Goal: Task Accomplishment & Management: Use online tool/utility

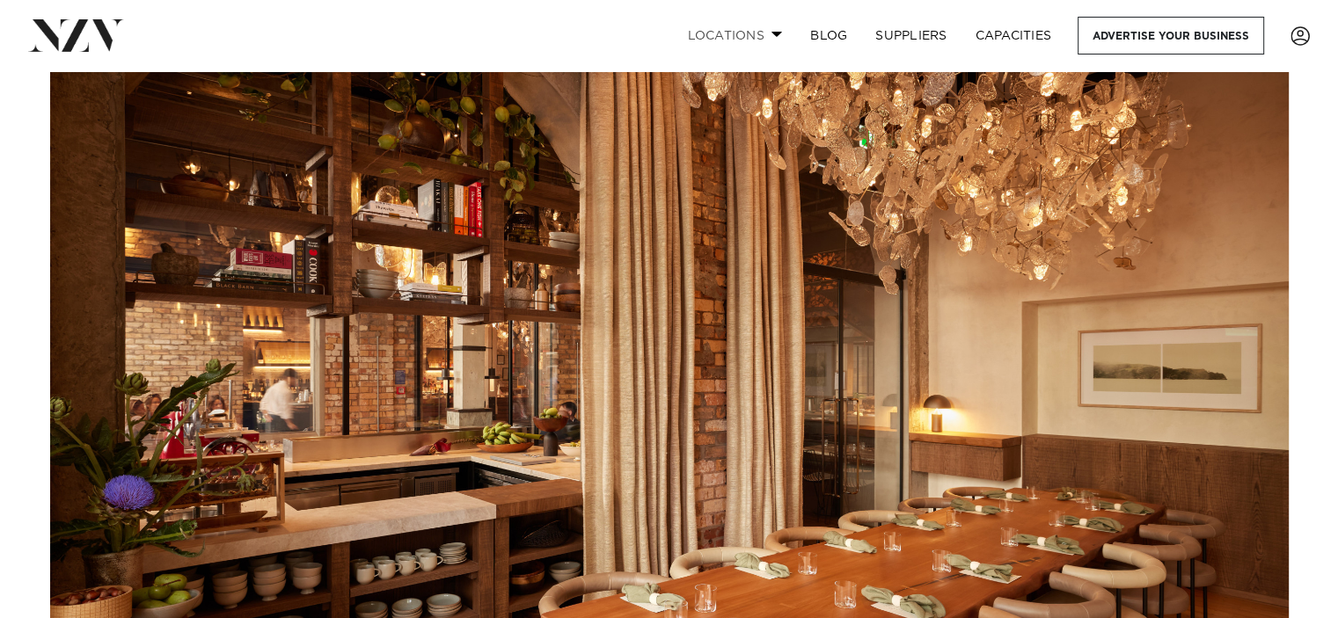
click at [739, 36] on link "Locations" at bounding box center [734, 36] width 123 height 38
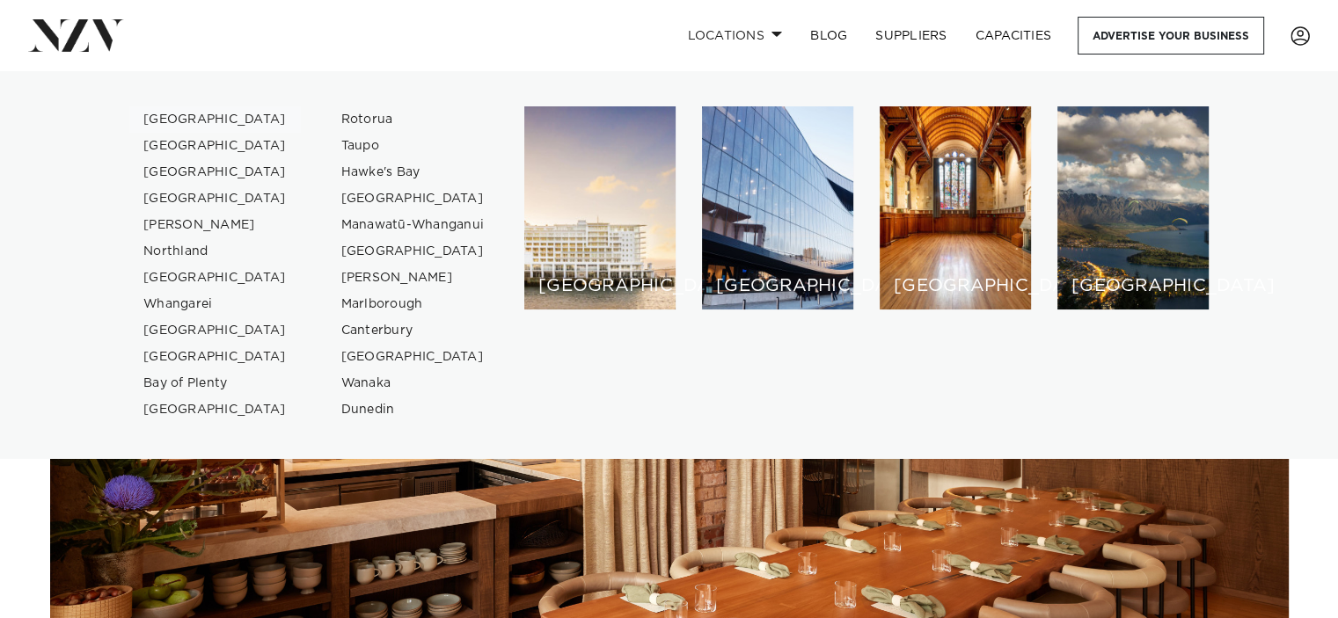
click at [179, 122] on link "[GEOGRAPHIC_DATA]" at bounding box center [215, 119] width 172 height 26
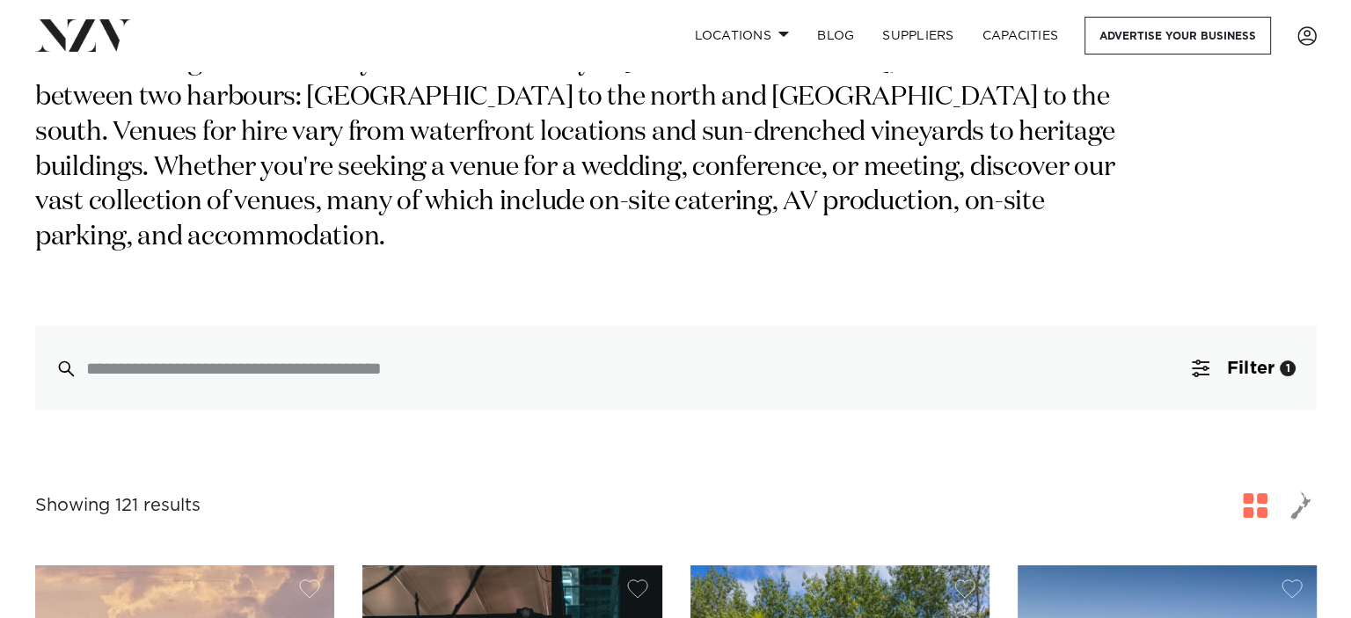
scroll to position [440, 0]
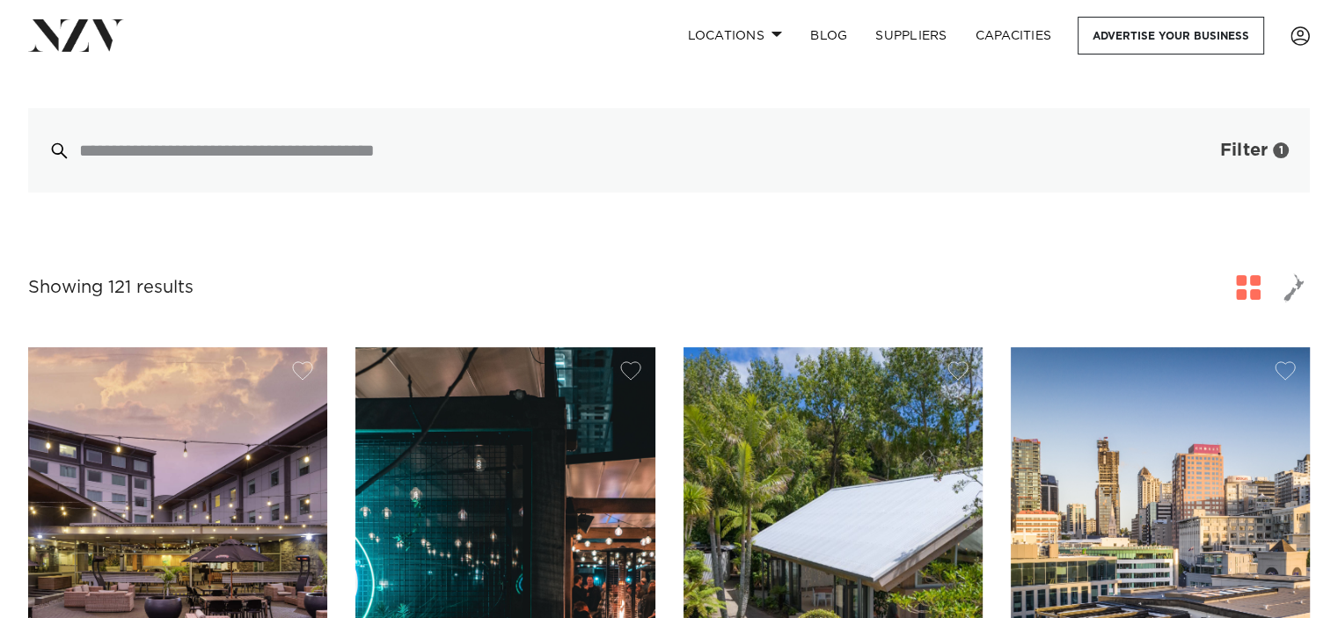
click at [1228, 142] on span "Filter" at bounding box center [1243, 151] width 47 height 18
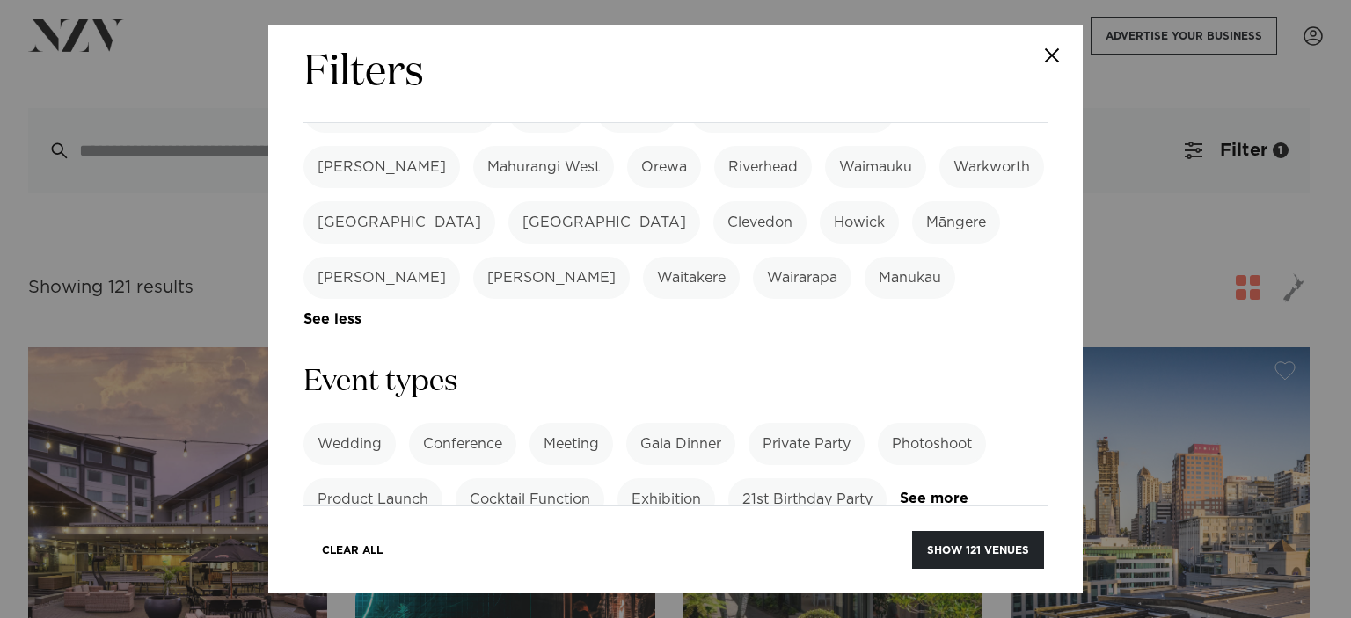
scroll to position [616, 0]
click at [800, 420] on label "Private Party" at bounding box center [806, 441] width 116 height 42
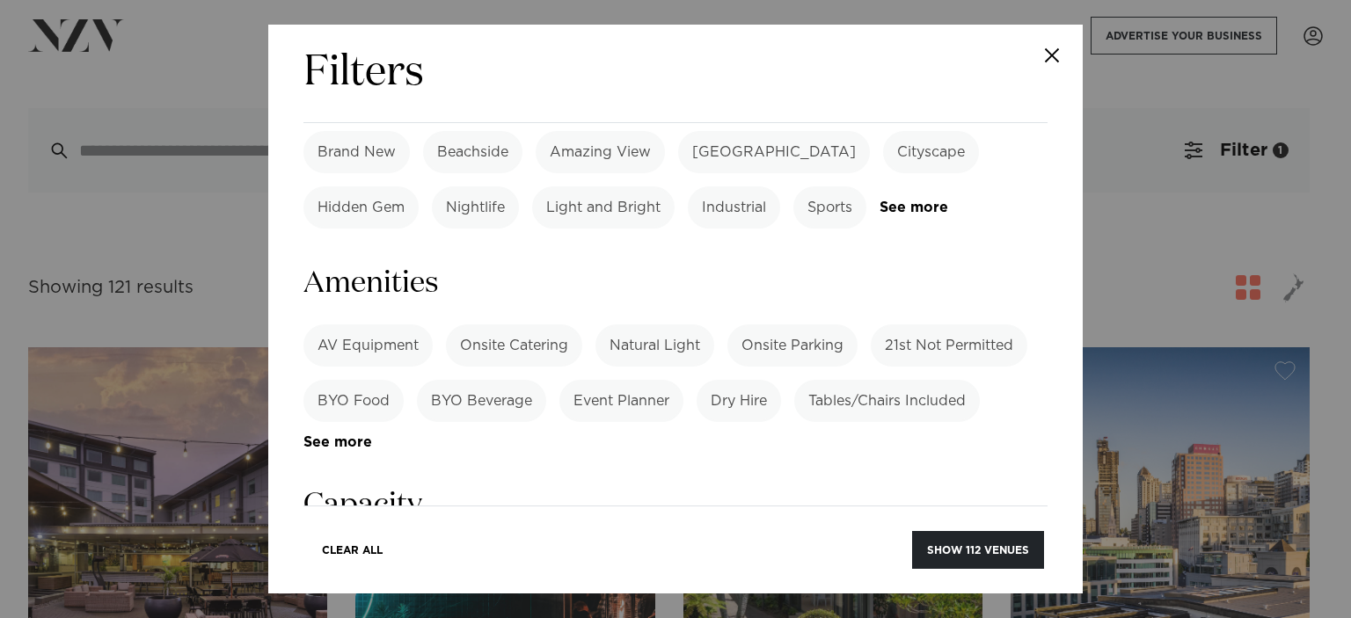
scroll to position [1143, 0]
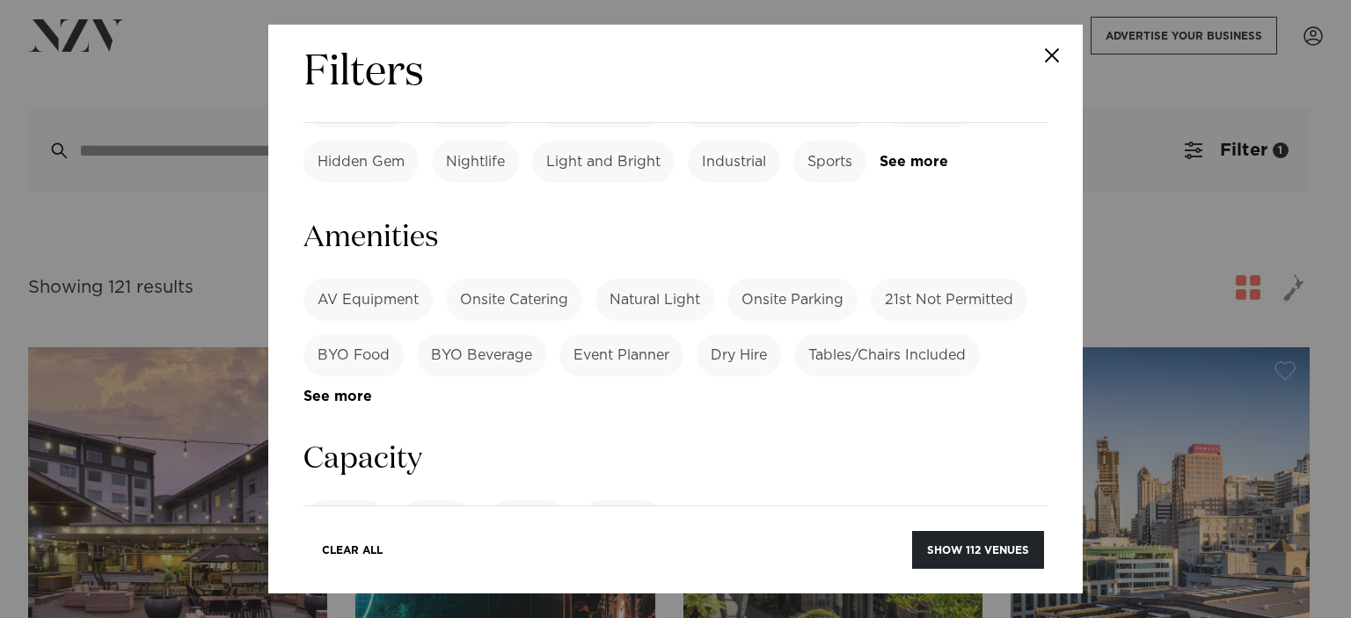
click at [767, 279] on label "Onsite Parking" at bounding box center [792, 300] width 130 height 42
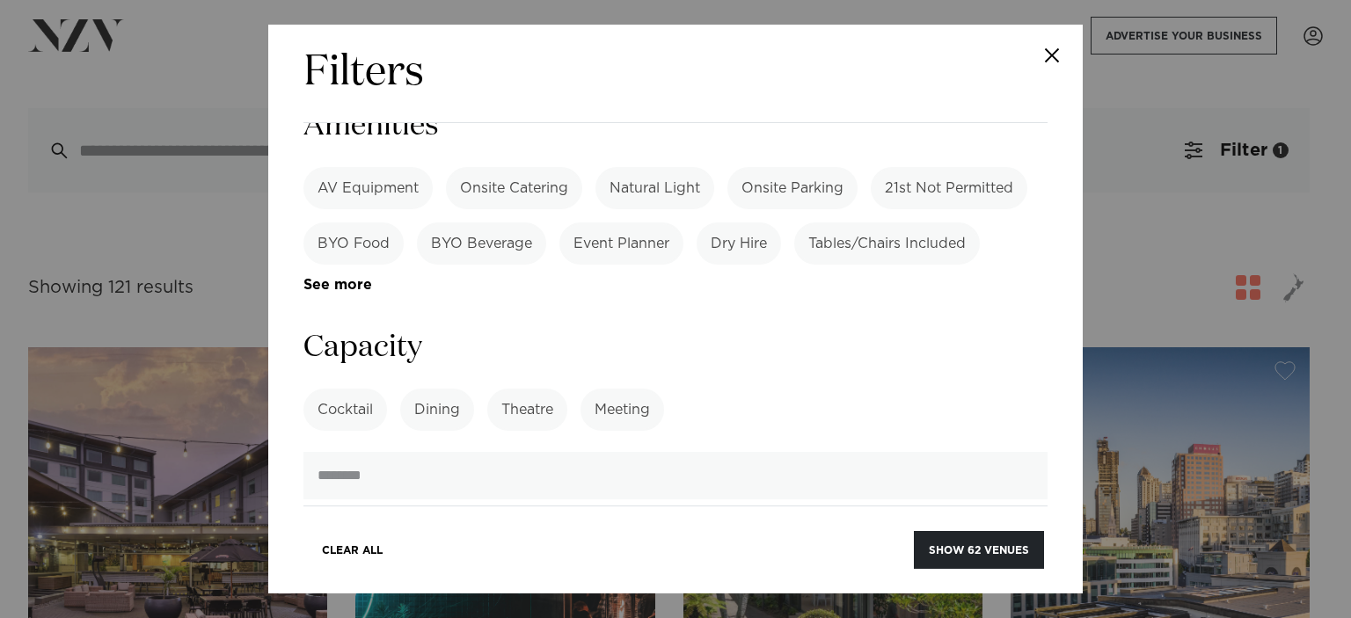
scroll to position [1319, 0]
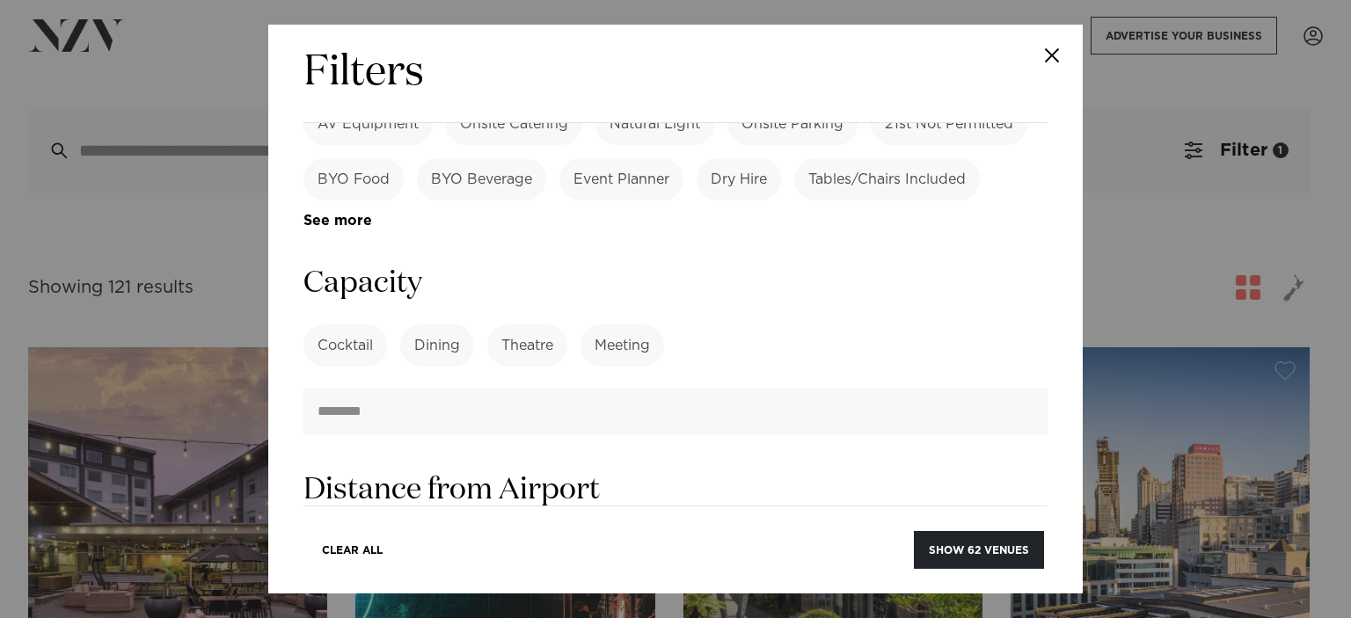
click at [443, 325] on label "Dining" at bounding box center [437, 346] width 74 height 42
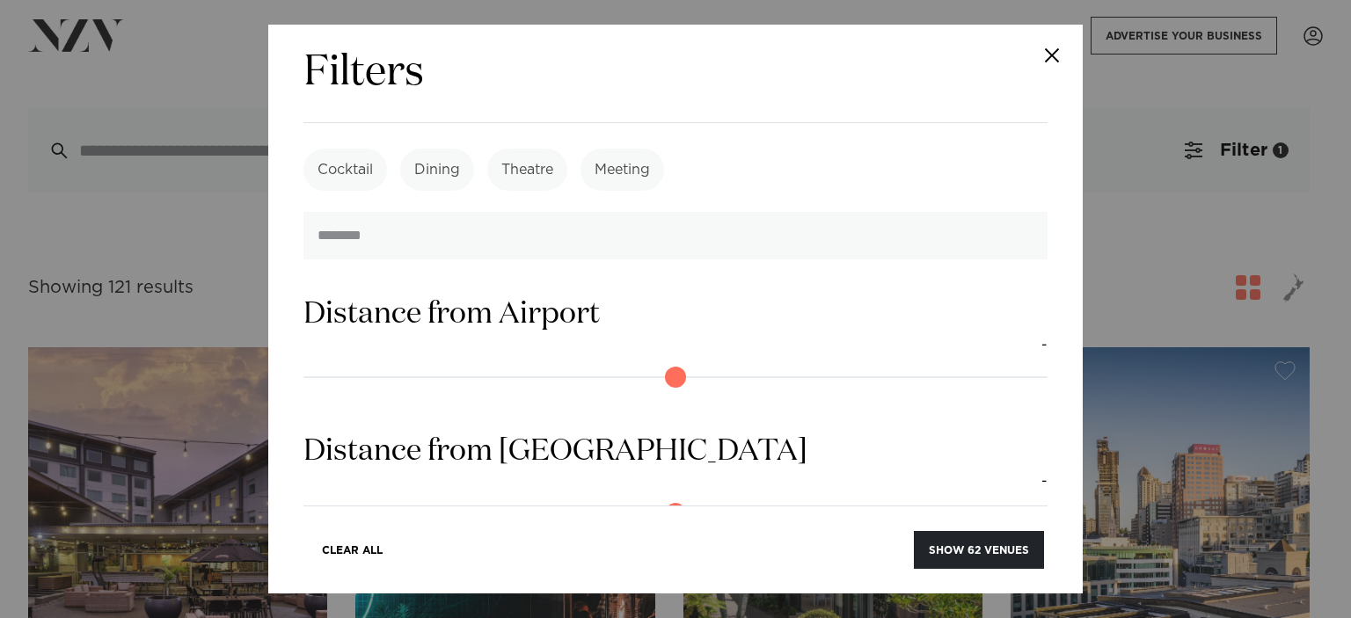
scroll to position [1655, 0]
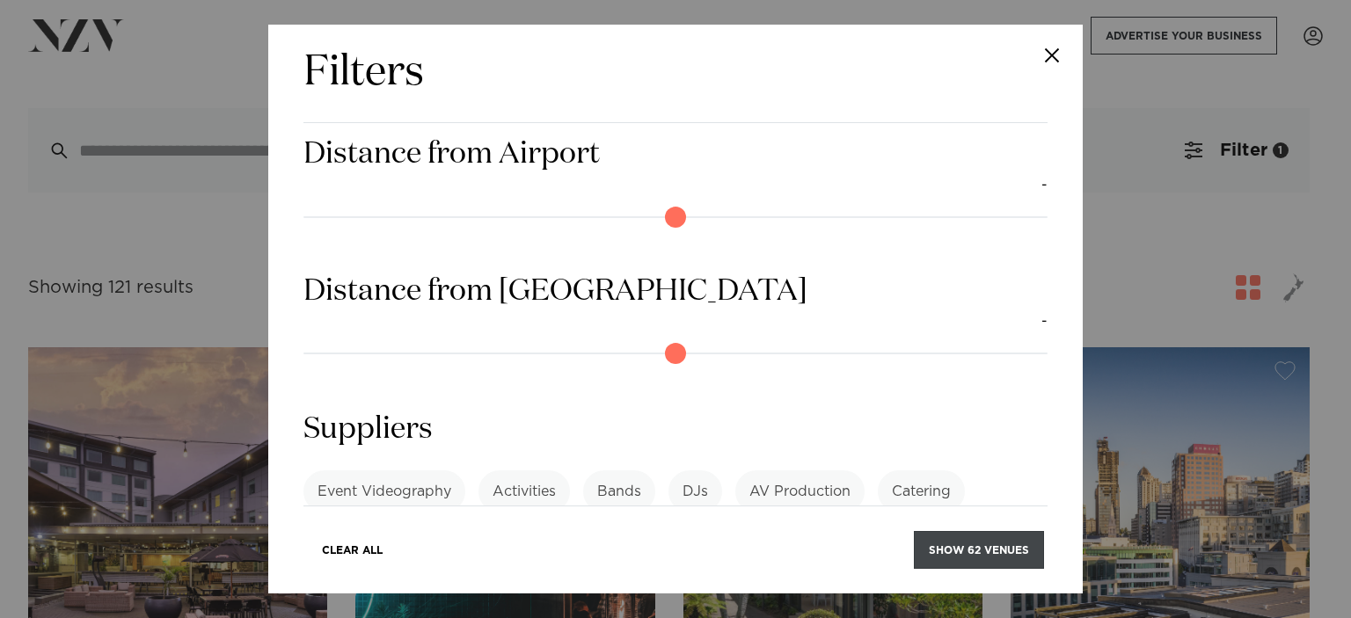
drag, startPoint x: 975, startPoint y: 551, endPoint x: 884, endPoint y: 522, distance: 96.0
click at [975, 551] on button "Show 62 venues" at bounding box center [979, 550] width 130 height 38
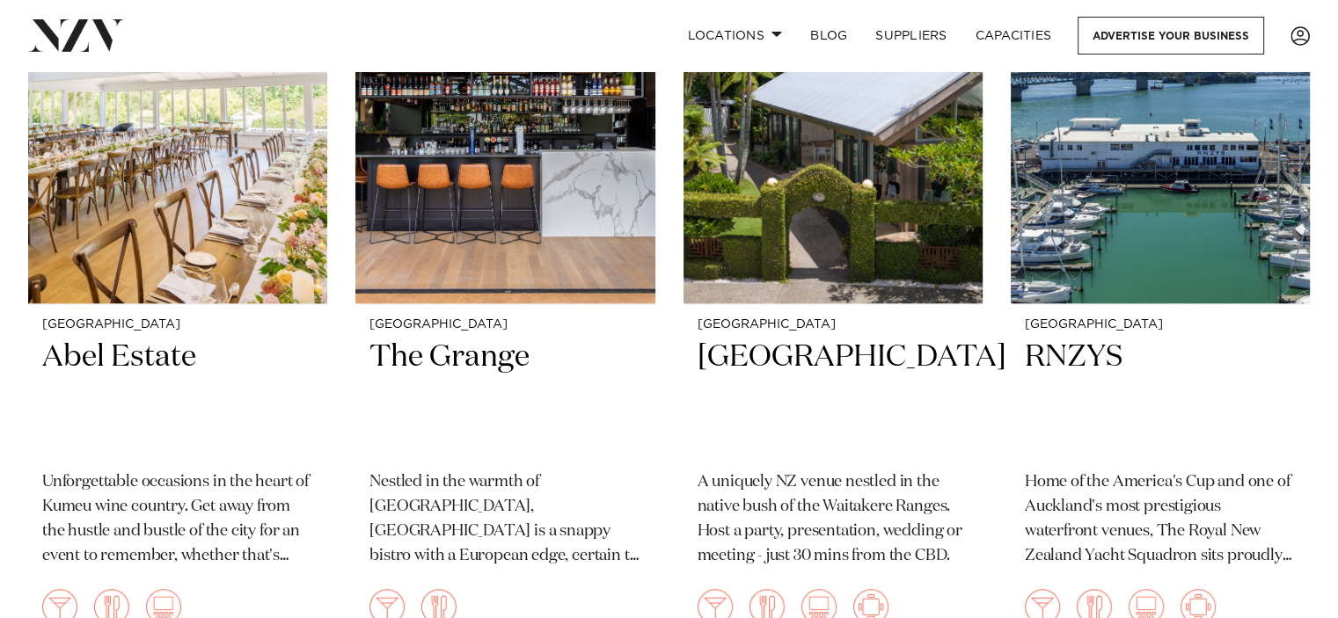
scroll to position [1407, 0]
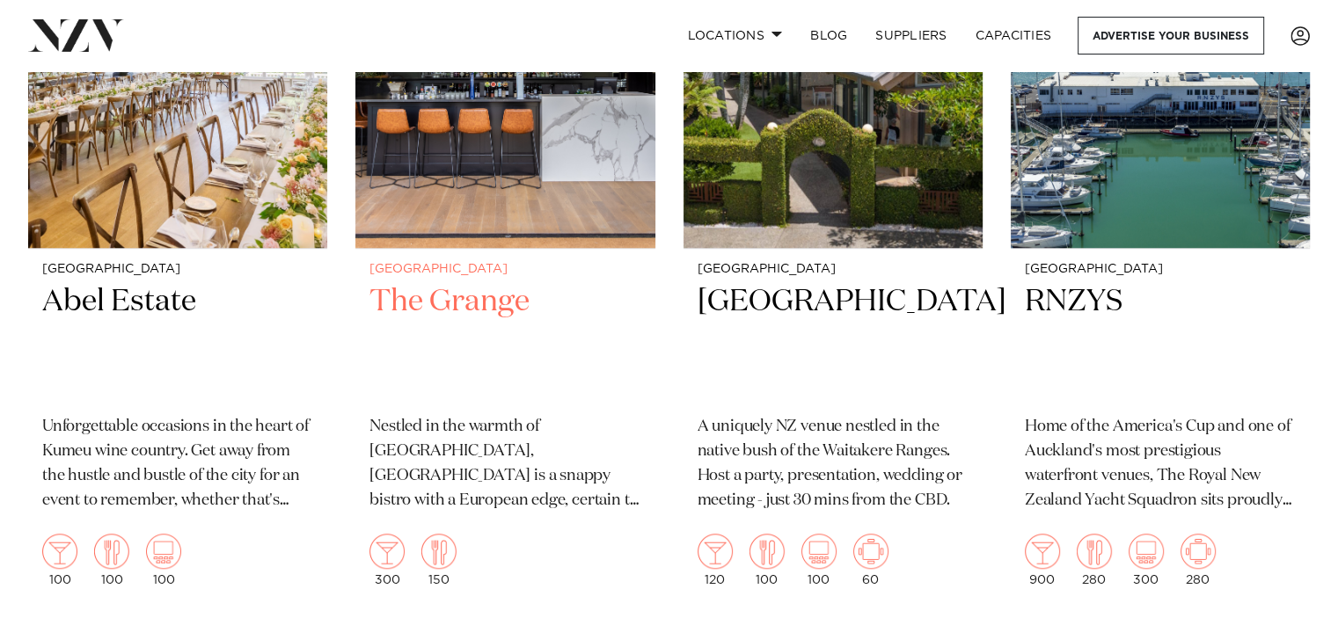
click at [511, 270] on small "[GEOGRAPHIC_DATA]" at bounding box center [504, 269] width 271 height 13
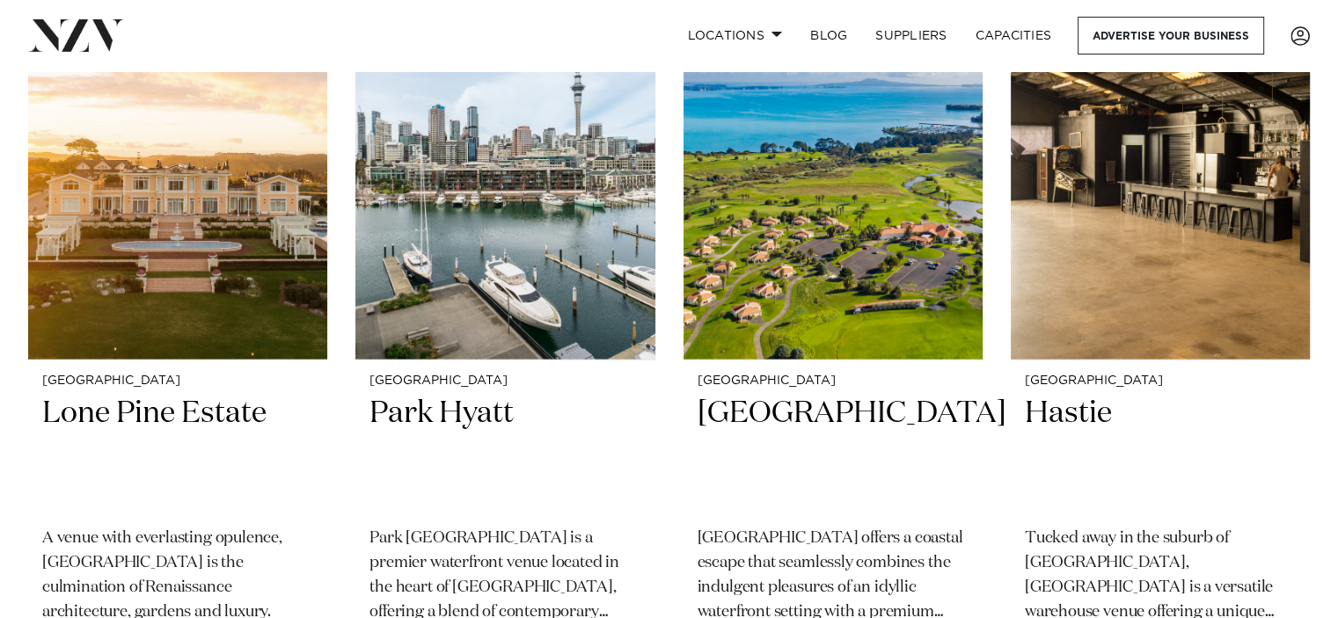
scroll to position [3690, 0]
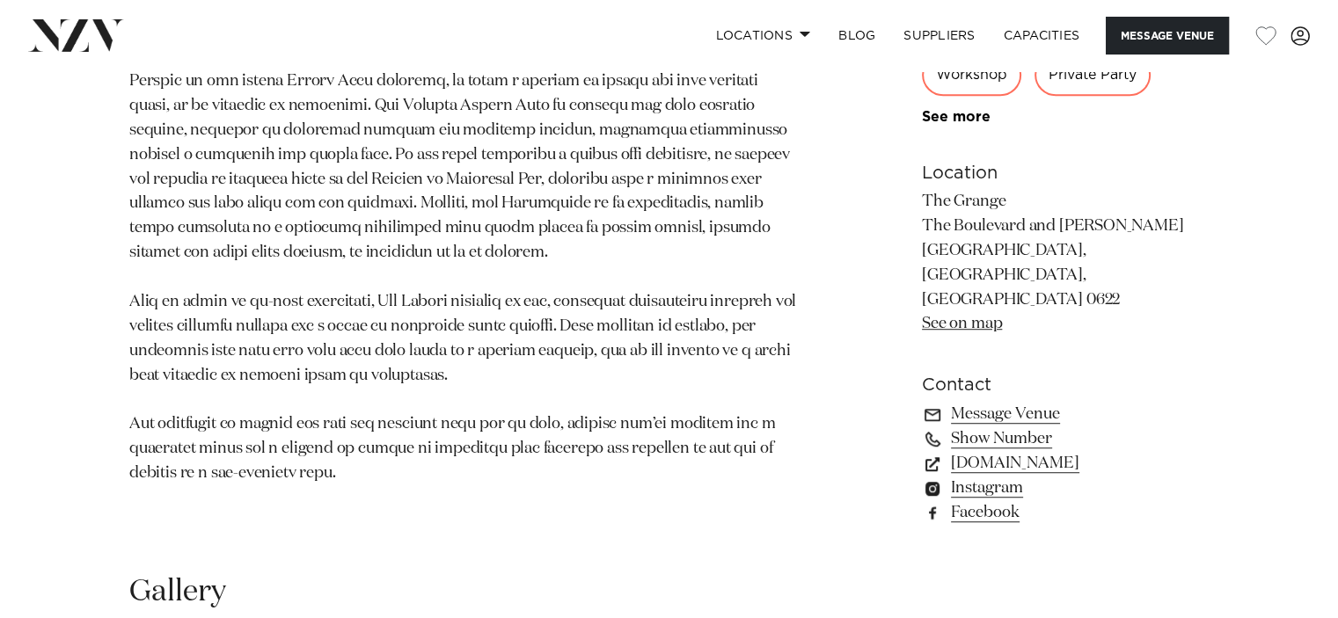
scroll to position [1143, 0]
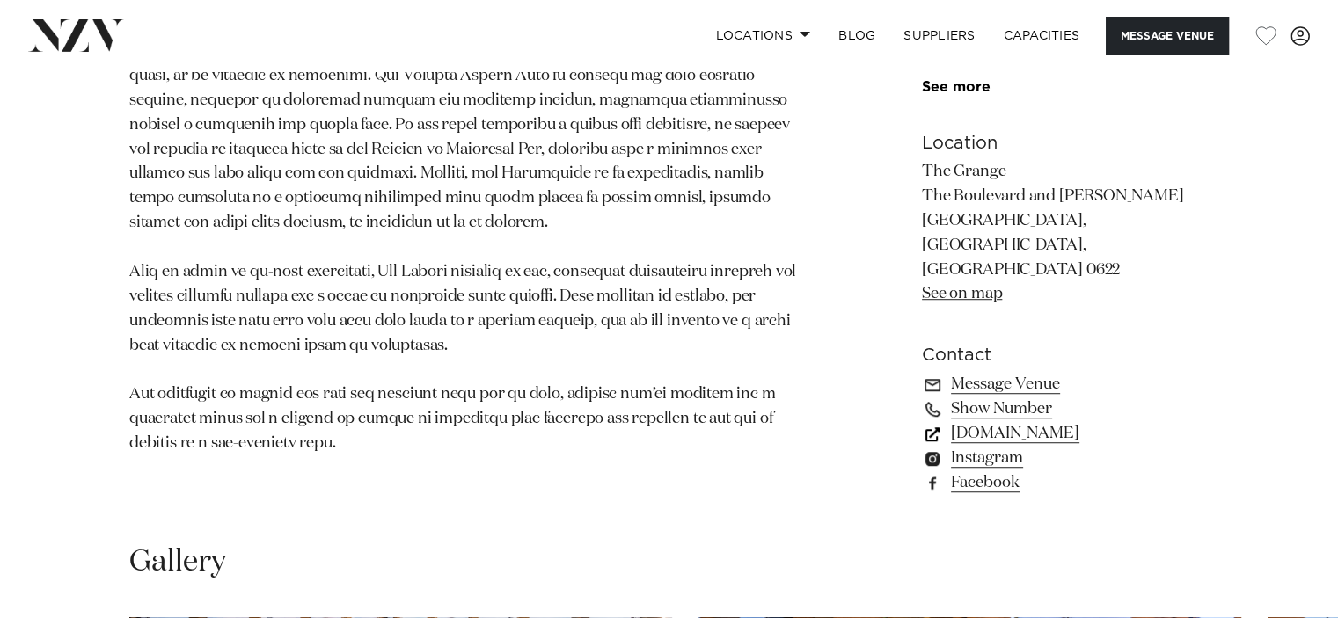
click at [985, 421] on link "thegrangetakapuna.co.nz" at bounding box center [1065, 433] width 287 height 25
